Goal: Information Seeking & Learning: Learn about a topic

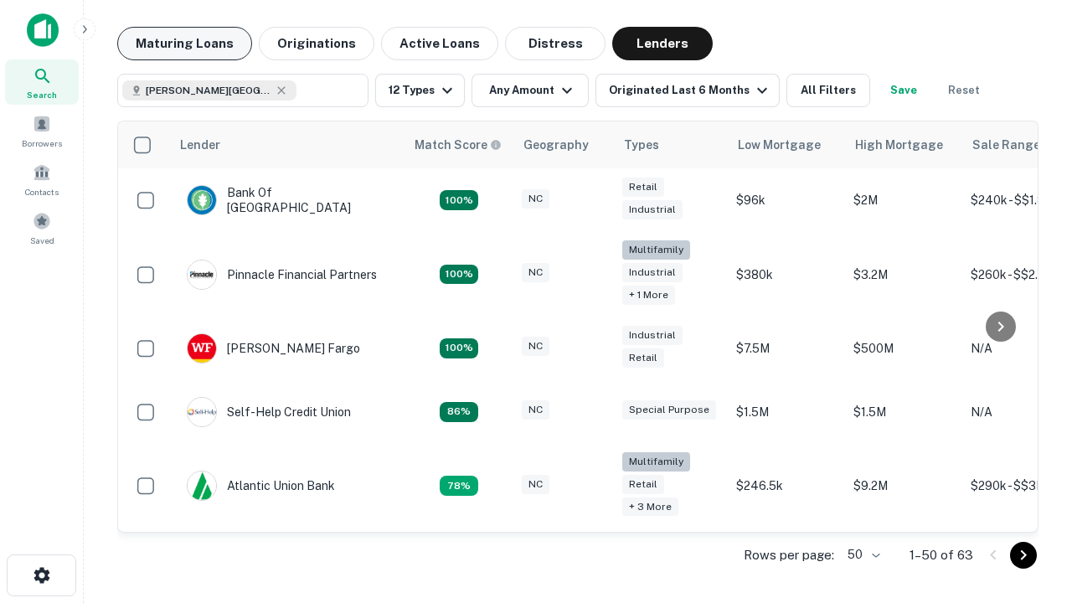
click at [184, 44] on button "Maturing Loans" at bounding box center [184, 44] width 135 height 34
